Goal: Check status: Check status

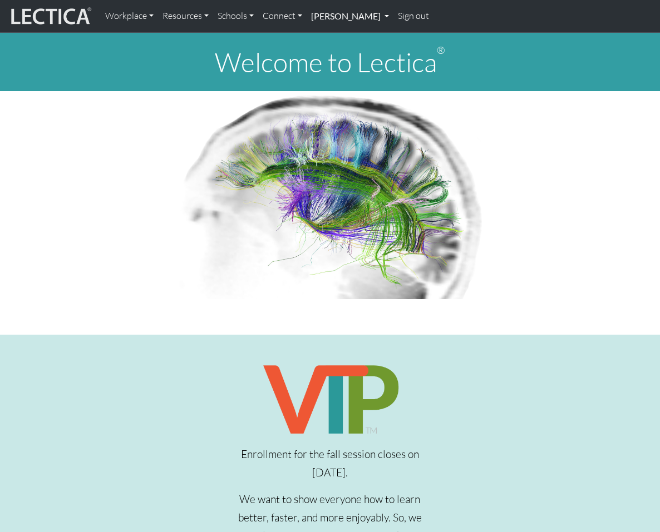
click at [353, 17] on link "[PERSON_NAME]" at bounding box center [350, 15] width 87 height 23
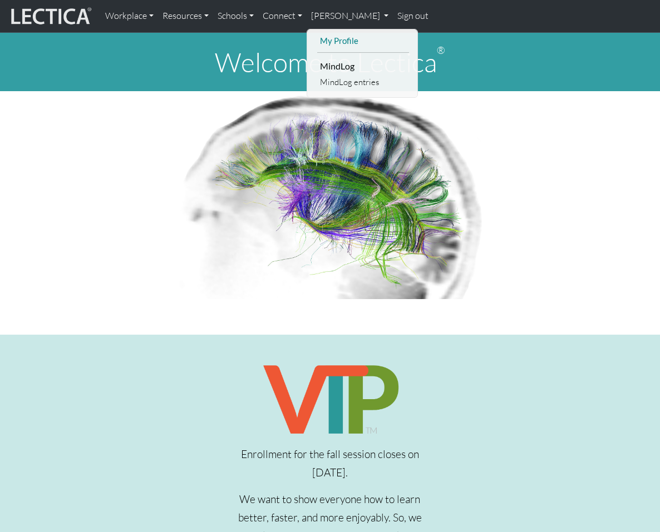
click at [340, 39] on link "My Profile" at bounding box center [363, 41] width 92 height 14
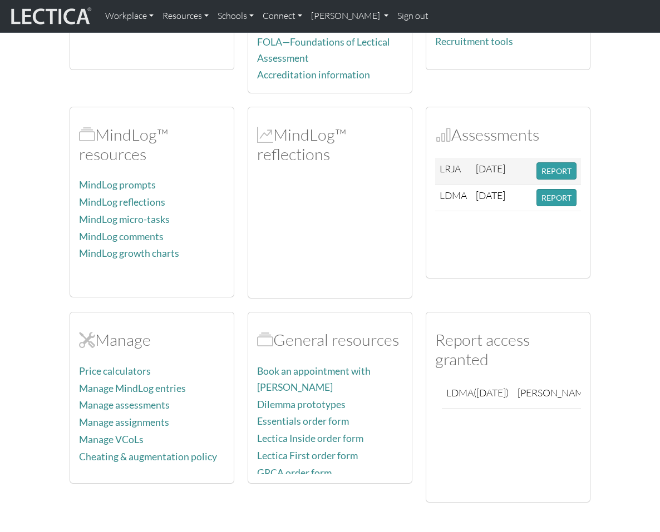
scroll to position [256, 0]
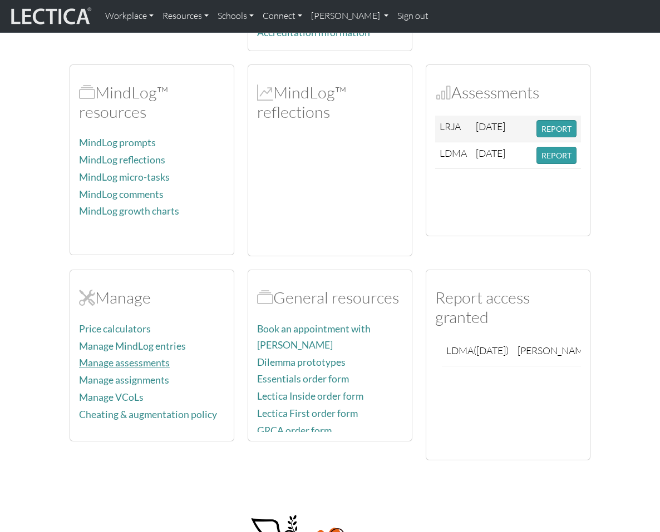
click at [109, 357] on link "Manage assessments" at bounding box center [124, 363] width 91 height 12
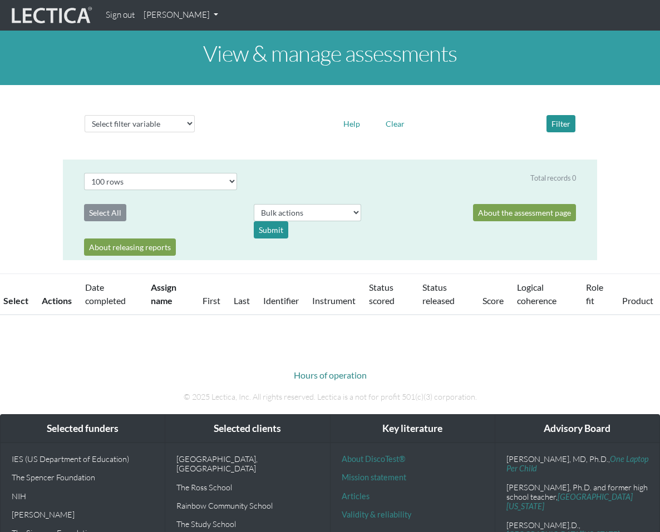
select select "100"
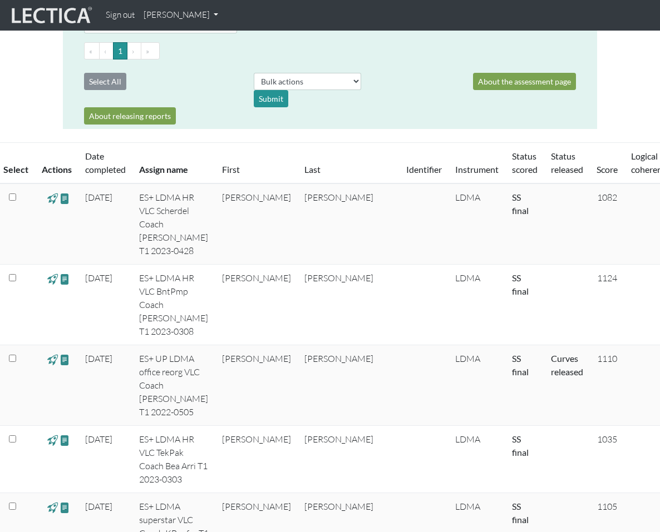
scroll to position [159, 0]
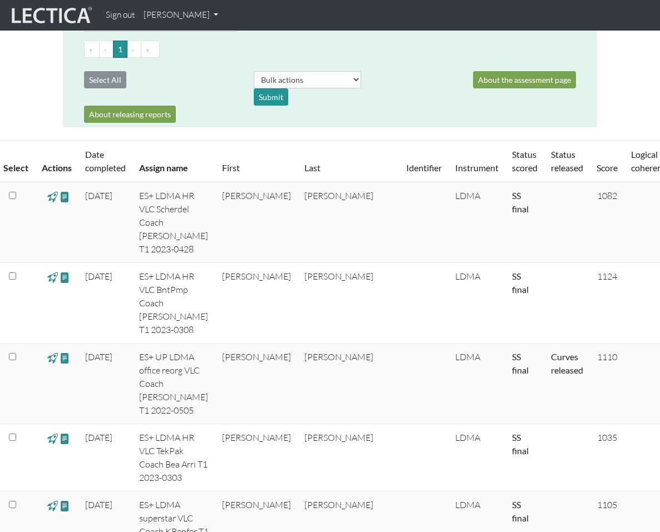
click at [91, 162] on link "Date completed" at bounding box center [105, 161] width 41 height 24
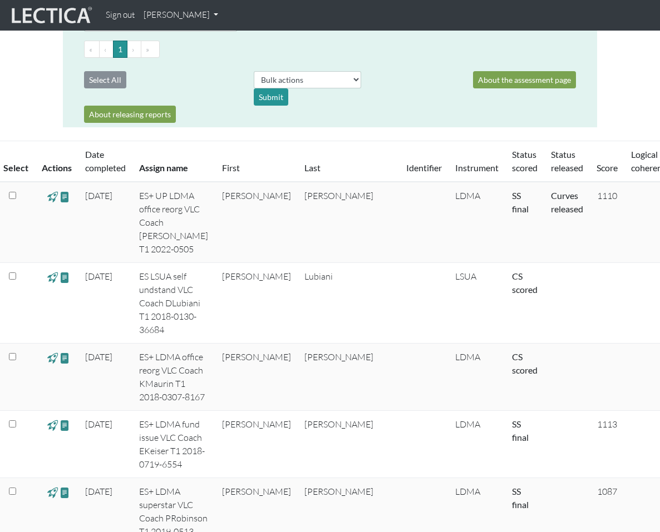
click at [91, 162] on link "Date completed" at bounding box center [105, 161] width 41 height 24
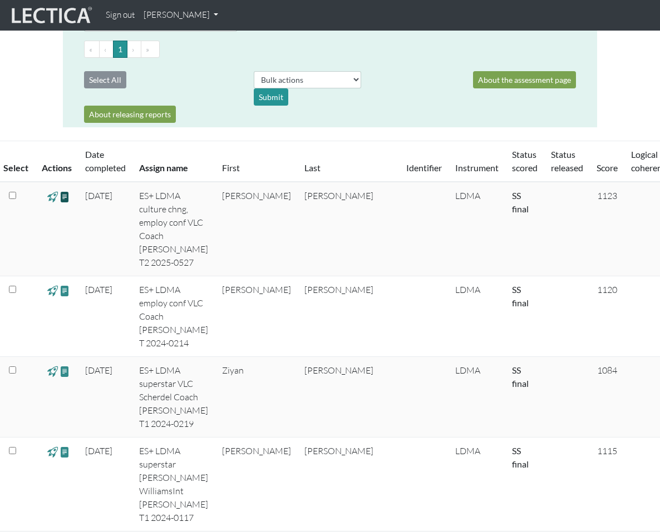
click at [65, 198] on span at bounding box center [65, 196] width 11 height 13
click at [304, 162] on link "Last" at bounding box center [312, 167] width 16 height 11
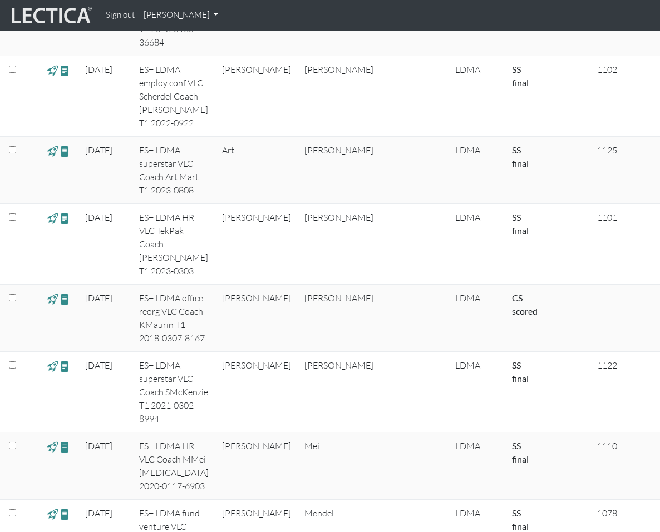
scroll to position [3863, 0]
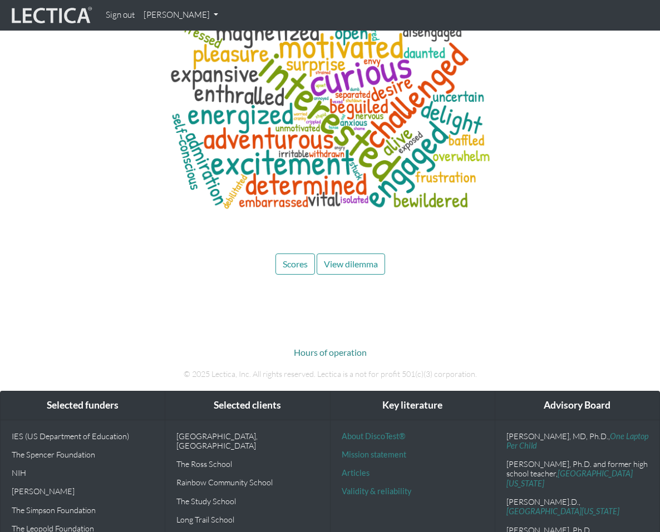
scroll to position [3520, 0]
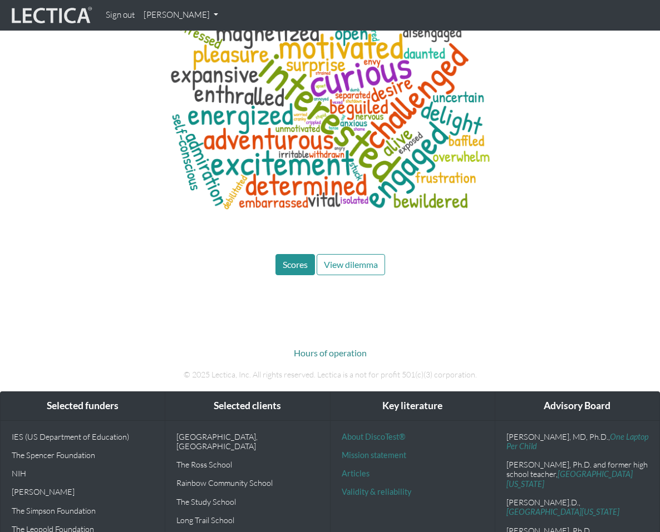
click at [303, 259] on span "Scores" at bounding box center [295, 264] width 25 height 11
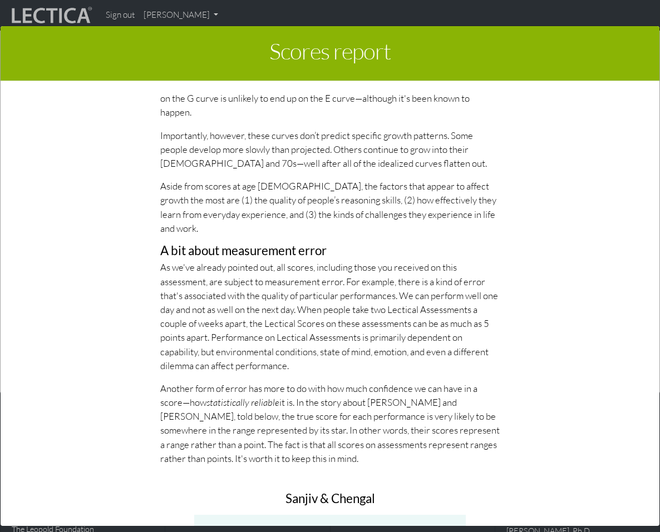
scroll to position [5377, 0]
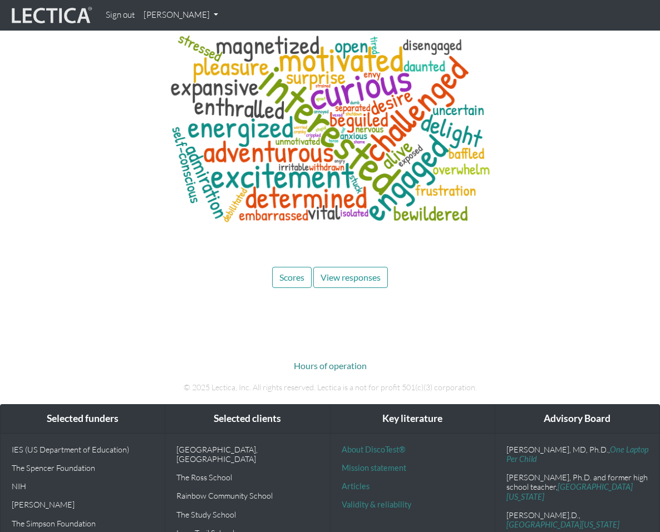
scroll to position [3603, 0]
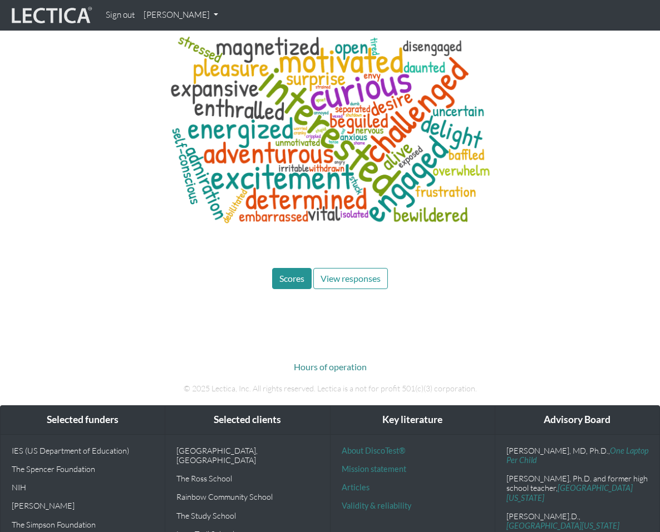
click at [293, 268] on button "Scores" at bounding box center [291, 278] width 39 height 21
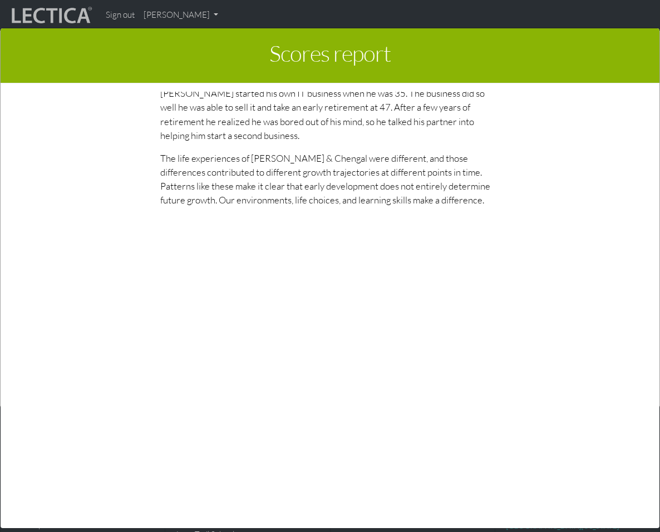
scroll to position [6255, 0]
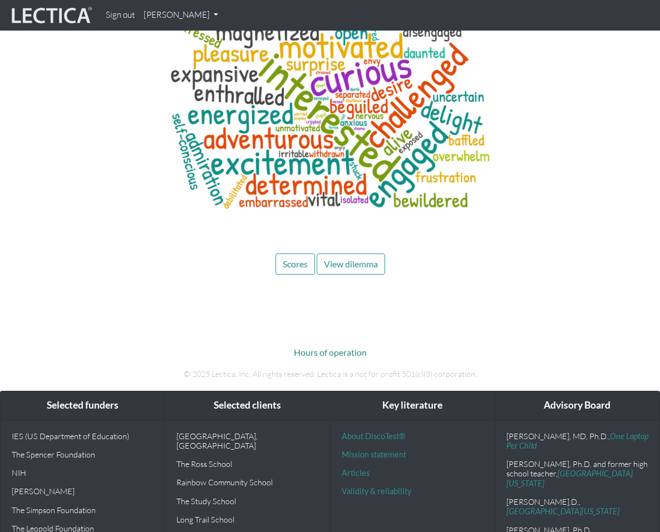
scroll to position [3520, 0]
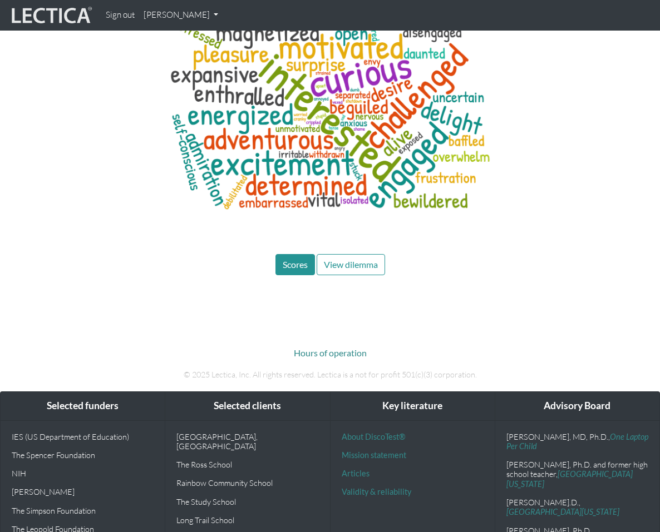
click at [293, 259] on span "Scores" at bounding box center [295, 264] width 25 height 11
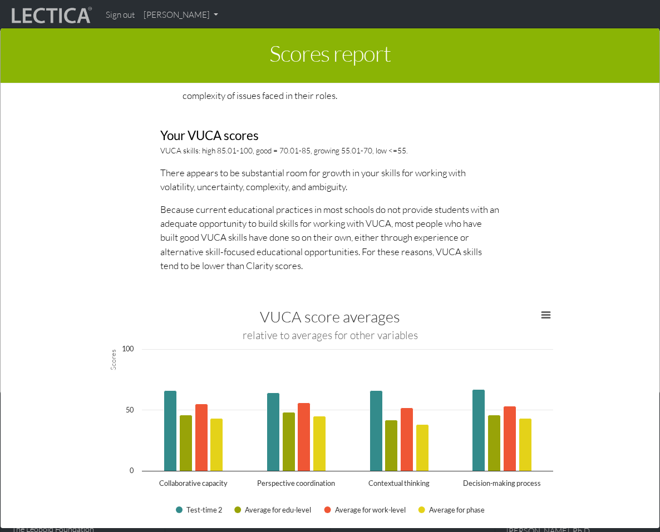
scroll to position [2078, 0]
